Goal: Transaction & Acquisition: Purchase product/service

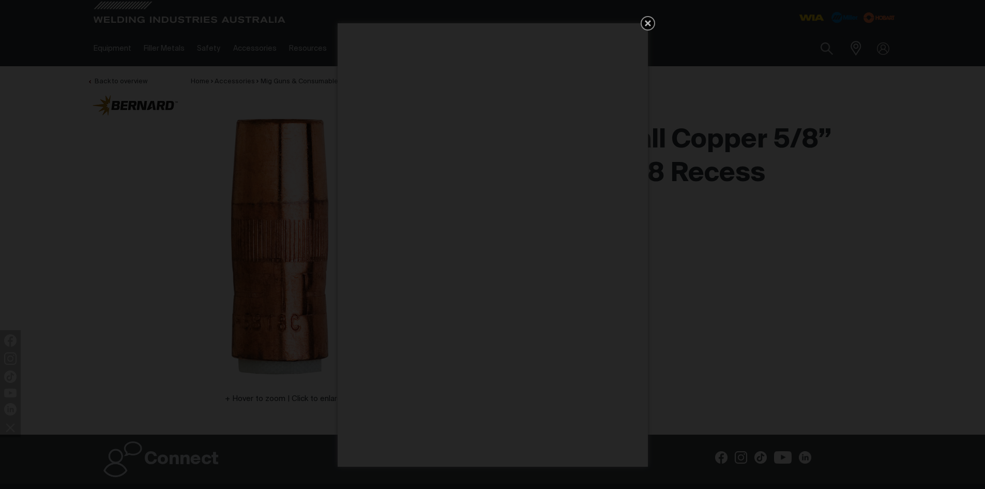
click at [648, 22] on icon "Get 5 WIA Welding Guides Free!" at bounding box center [648, 23] width 6 height 6
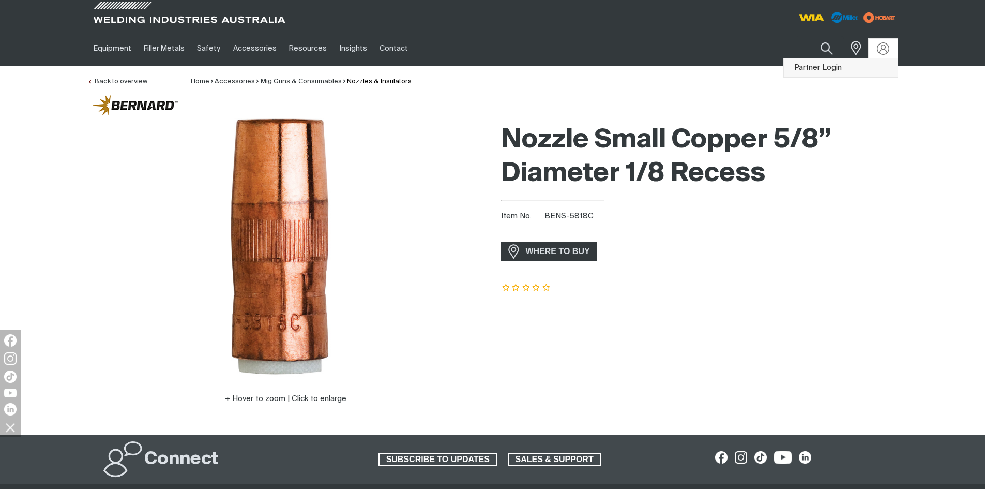
click at [829, 65] on link "Partner Login" at bounding box center [841, 67] width 114 height 19
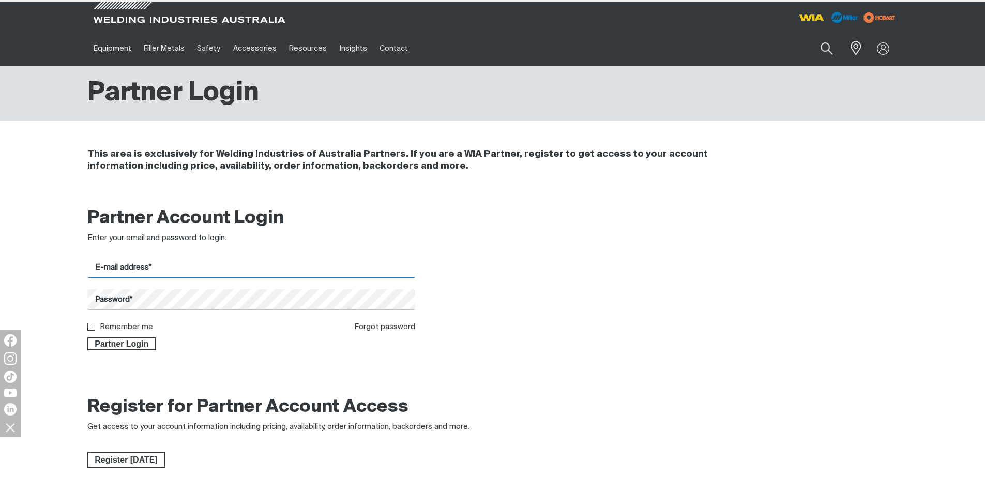
type input "[EMAIL_ADDRESS][DOMAIN_NAME]"
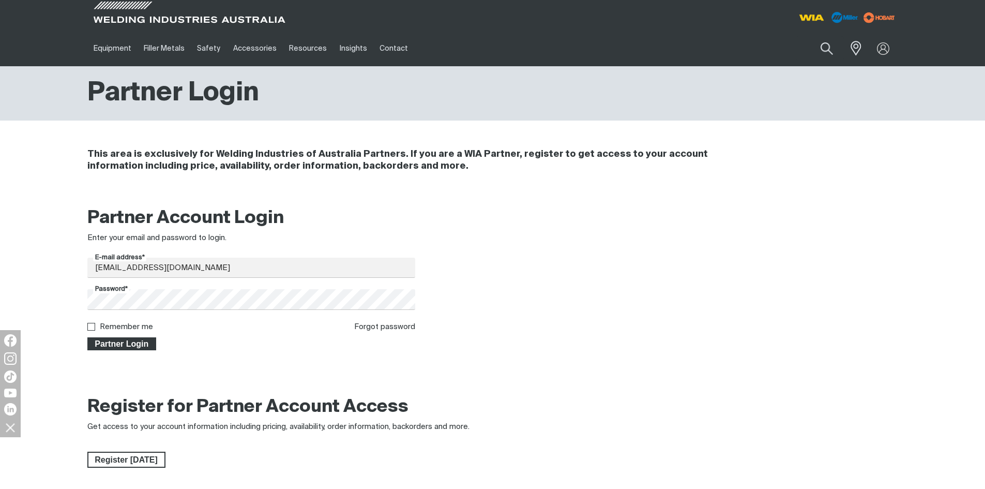
click at [139, 343] on span "Partner Login" at bounding box center [121, 343] width 67 height 13
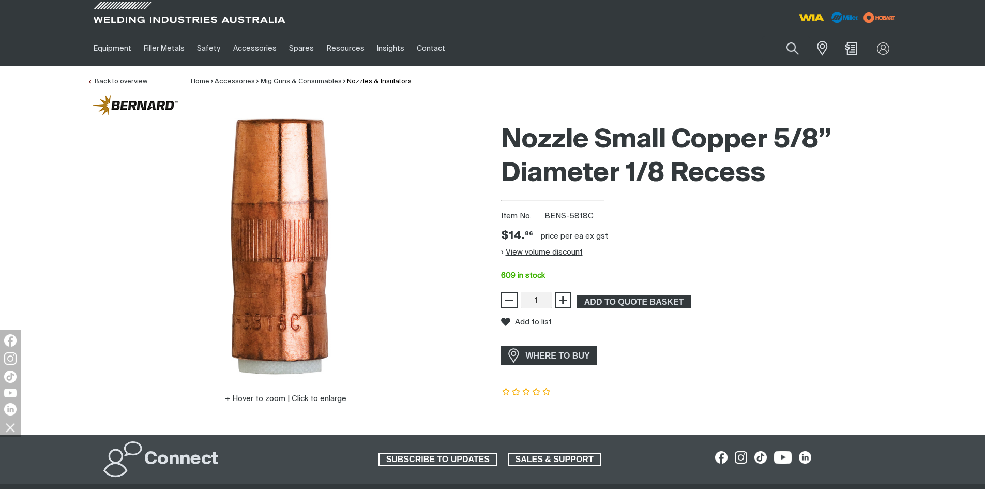
click at [523, 250] on button "View volume discount" at bounding box center [542, 252] width 82 height 17
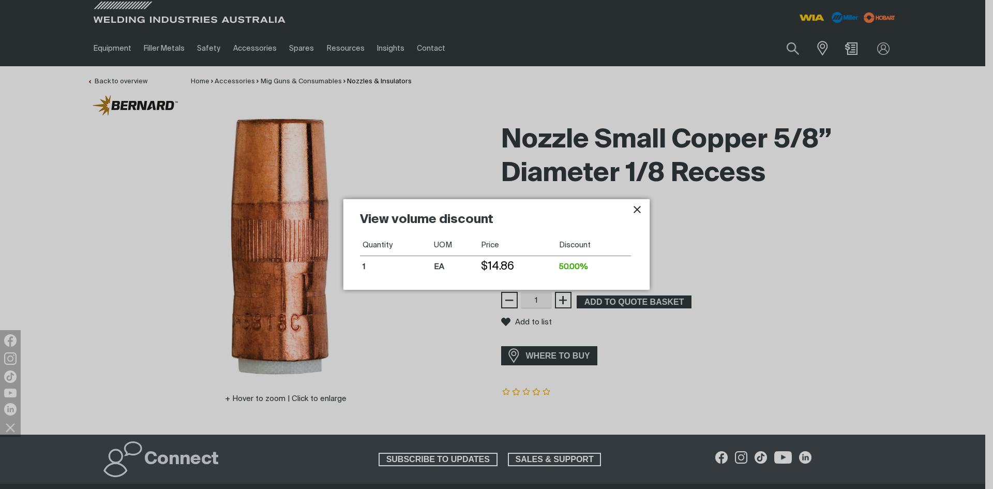
click at [641, 209] on icon "Close pop-up overlay" at bounding box center [637, 209] width 12 height 12
